Goal: Check status: Check status

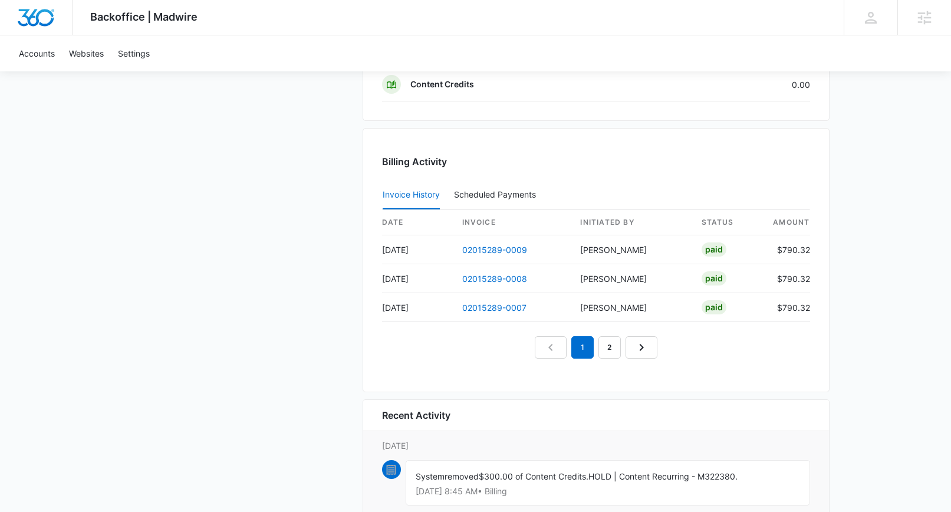
scroll to position [1051, 0]
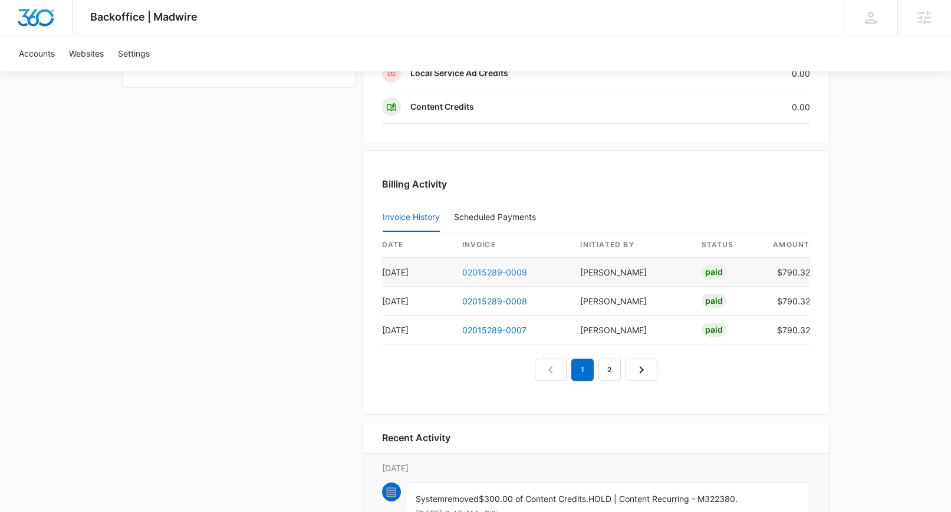
click at [484, 273] on link "02015289-0009" at bounding box center [494, 272] width 65 height 10
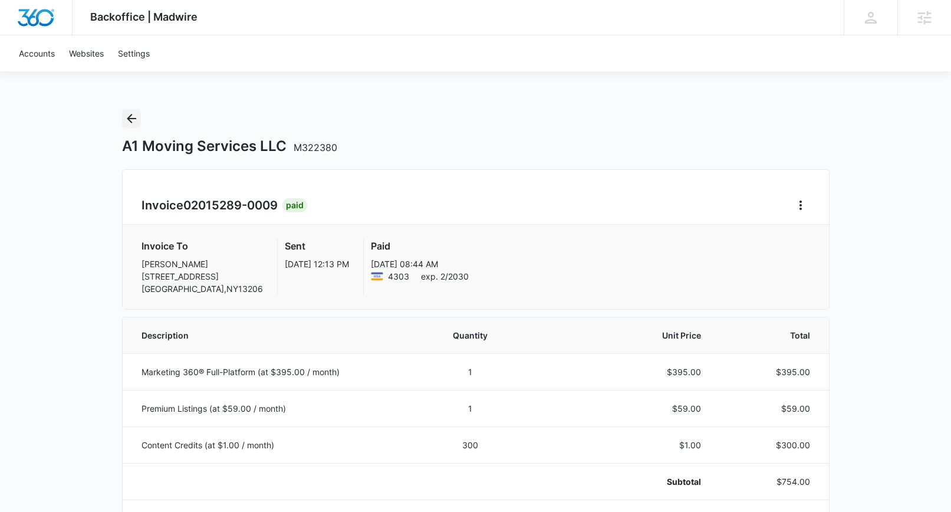
click at [130, 120] on icon "Back" at bounding box center [131, 118] width 14 height 14
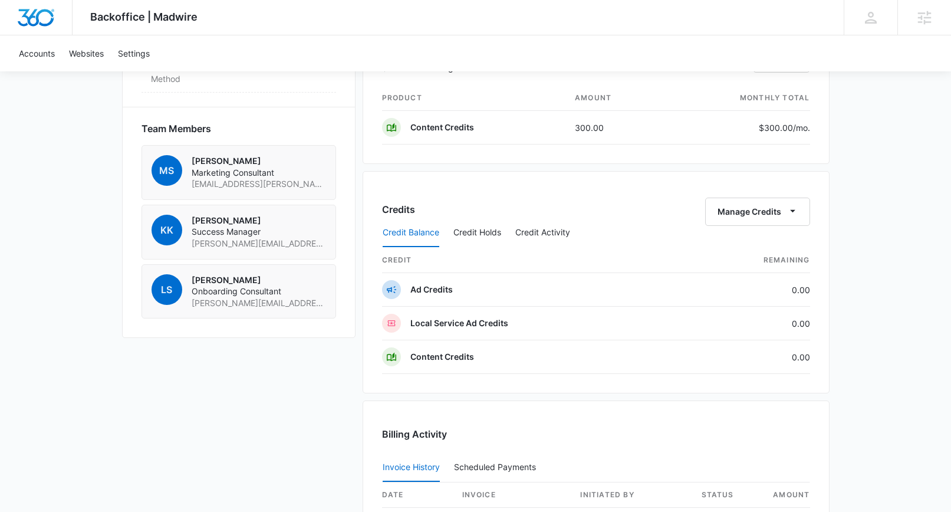
scroll to position [803, 0]
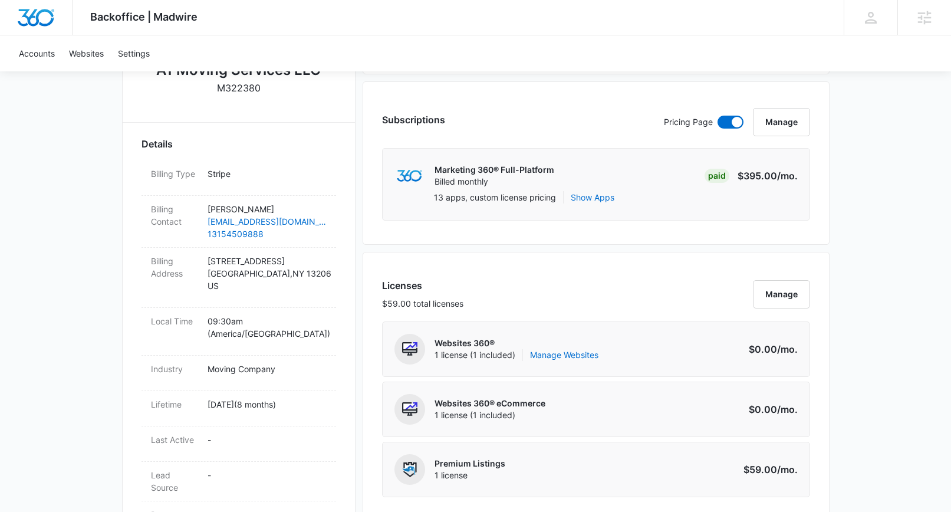
scroll to position [310, 0]
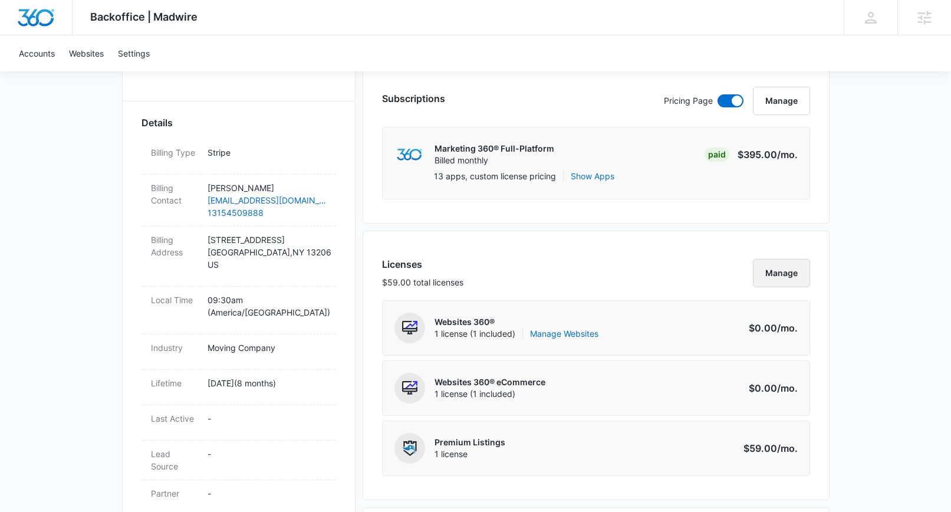
click at [769, 278] on button "Manage" at bounding box center [781, 273] width 57 height 28
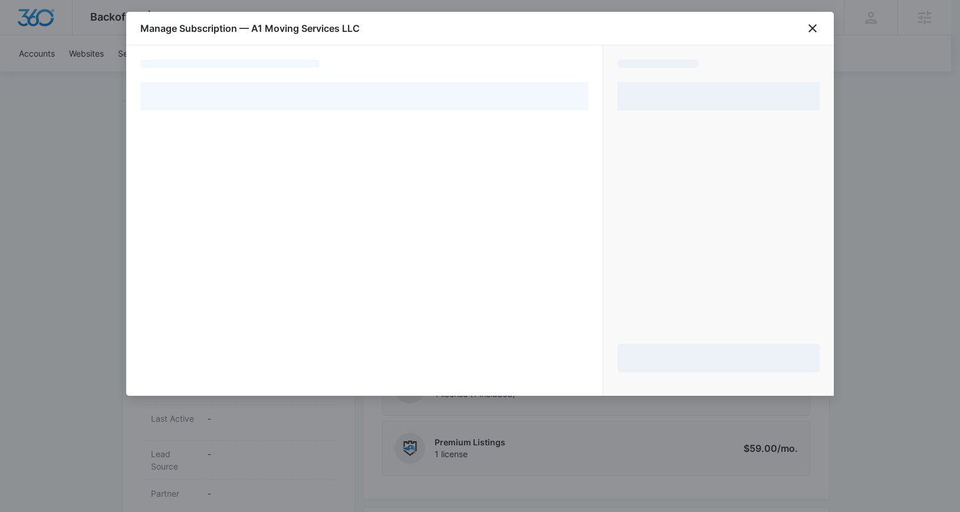
select select "pm_1QpChtA4n8RTgNjUgRCuBg1V"
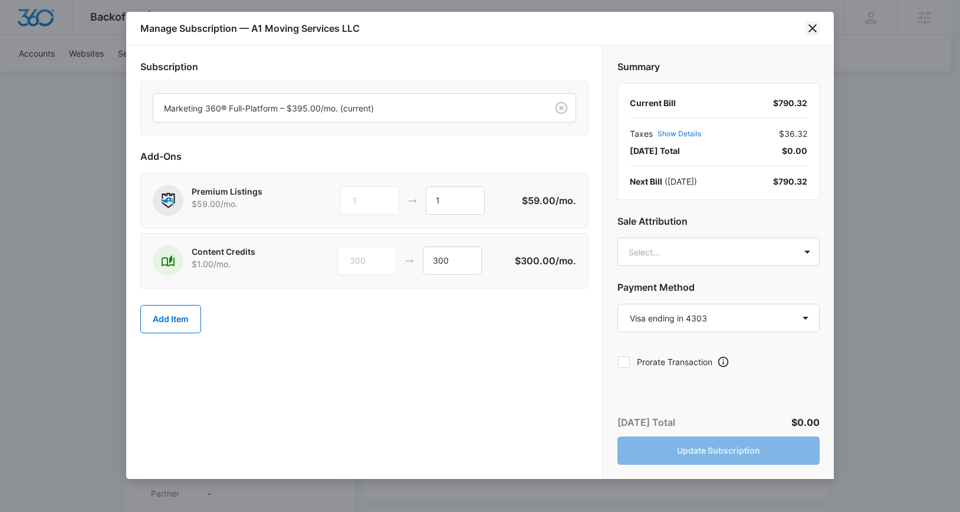
click at [806, 27] on icon "close" at bounding box center [813, 28] width 14 height 14
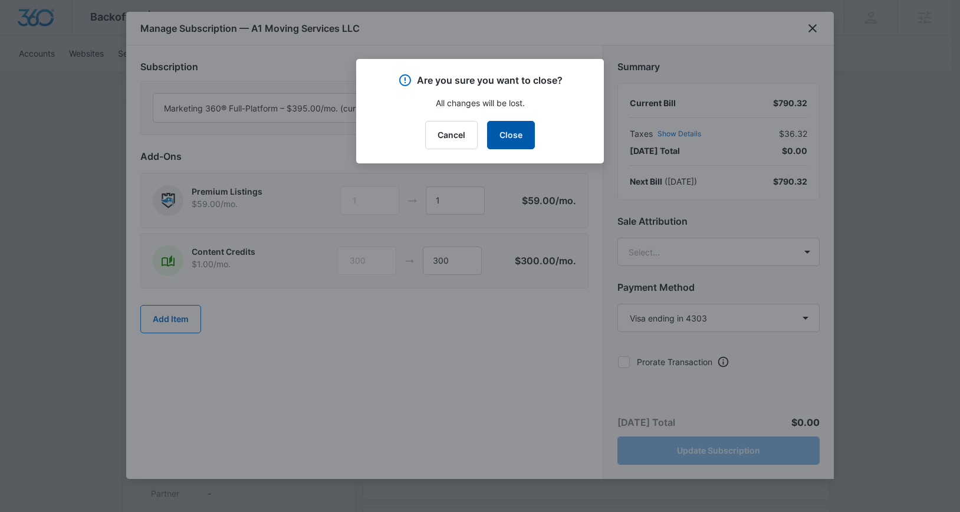
click at [516, 133] on button "Close" at bounding box center [511, 135] width 48 height 28
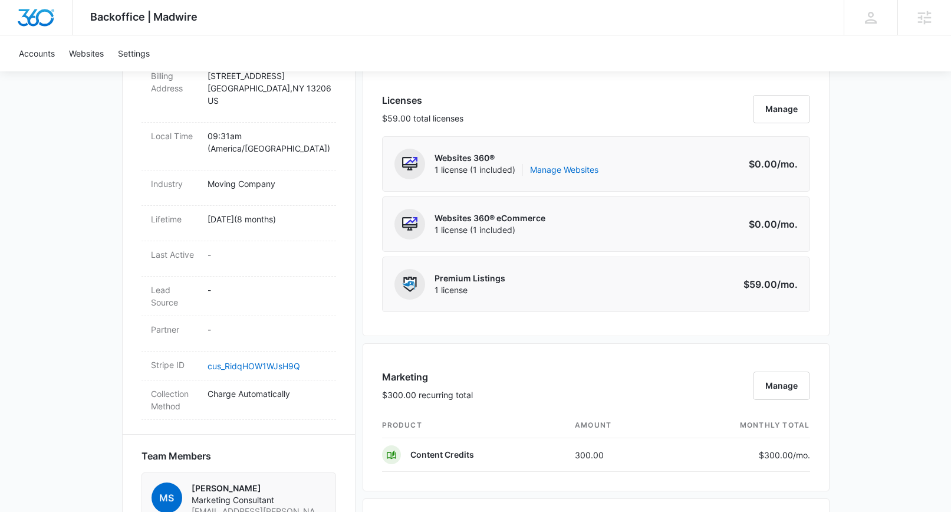
scroll to position [269, 0]
